Goal: Information Seeking & Learning: Learn about a topic

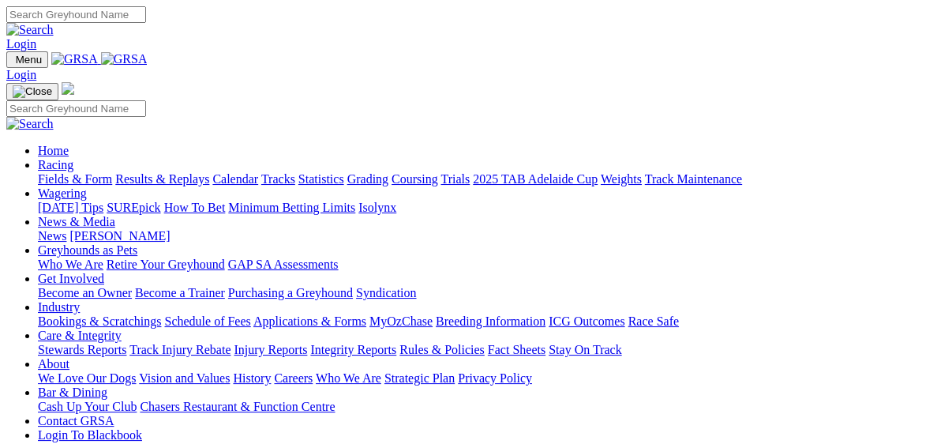
click at [40, 172] on link "Fields & Form" at bounding box center [75, 178] width 74 height 13
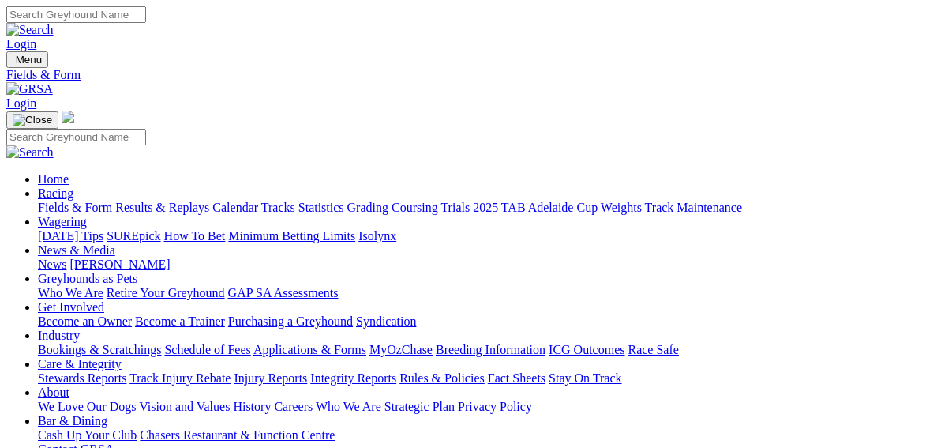
scroll to position [316, 0]
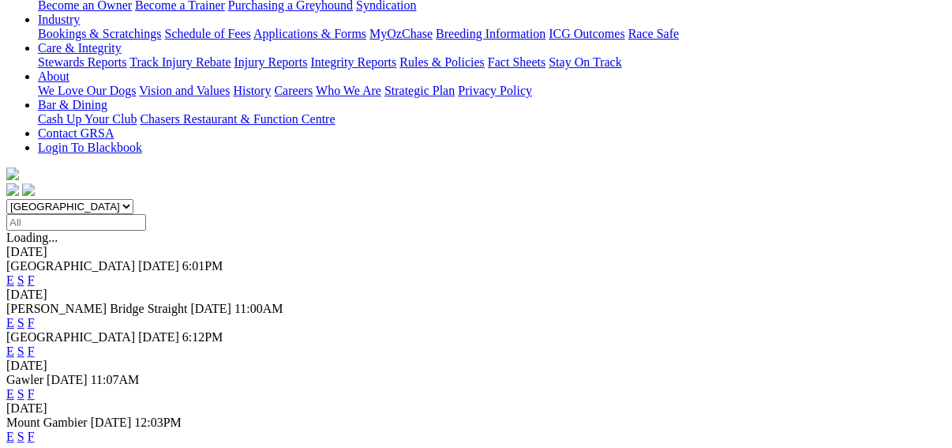
click at [35, 429] on link "F" at bounding box center [31, 435] width 7 height 13
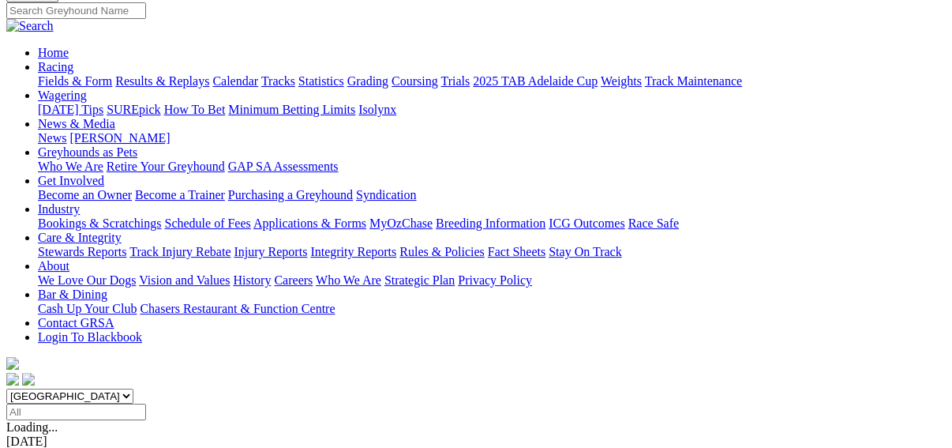
scroll to position [316, 0]
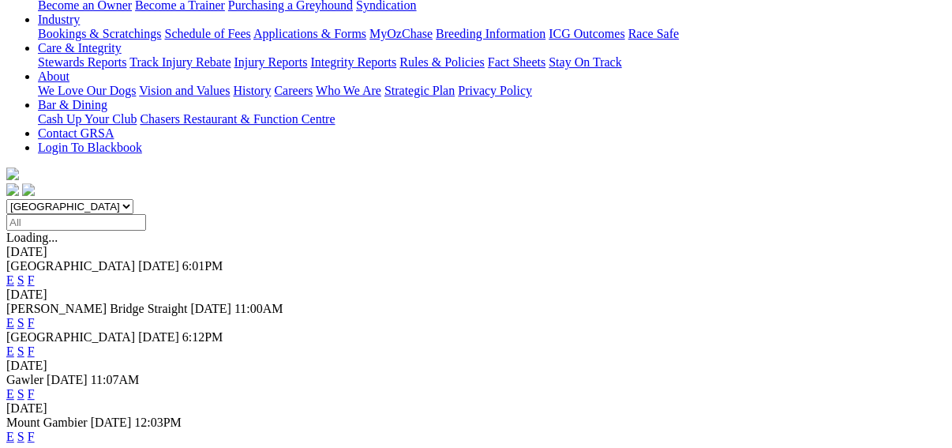
click at [35, 316] on link "F" at bounding box center [31, 322] width 7 height 13
